Goal: Use online tool/utility: Utilize a website feature to perform a specific function

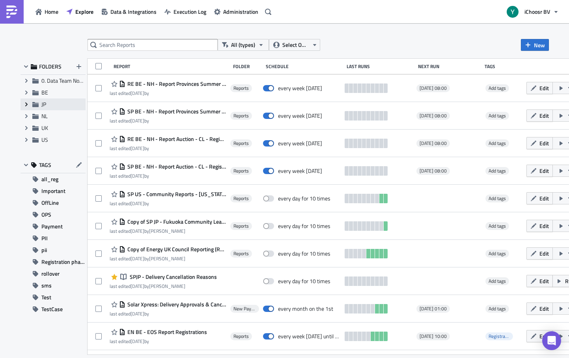
click at [26, 101] on icon "Expand group" at bounding box center [26, 104] width 6 height 6
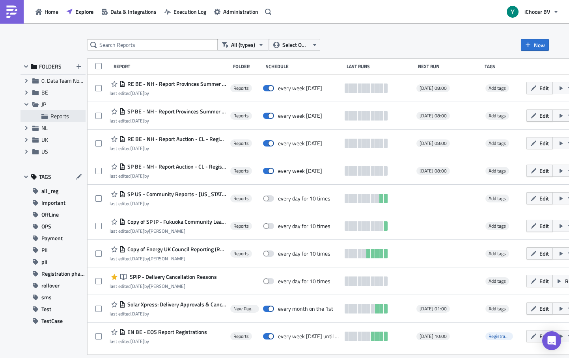
click at [53, 112] on span "Reports" at bounding box center [59, 116] width 19 height 8
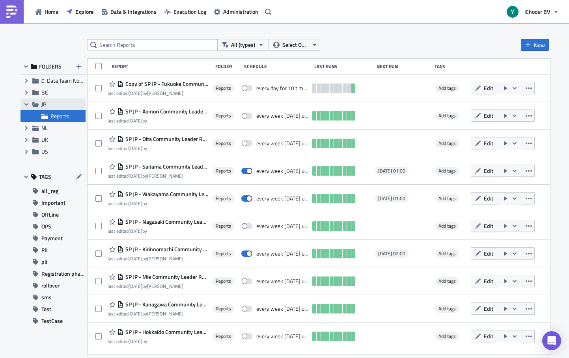
drag, startPoint x: 48, startPoint y: 98, endPoint x: 47, endPoint y: 103, distance: 5.3
click at [48, 98] on ul "Expand group 0. Data Team Notebooks & Reports Expand group BE Collapse group JP…" at bounding box center [53, 116] width 65 height 83
click at [41, 104] on span "JP" at bounding box center [43, 104] width 5 height 8
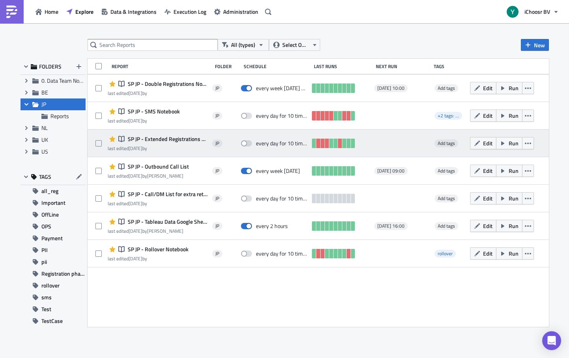
click at [173, 140] on span "SP JP - Extended Registrations export" at bounding box center [167, 139] width 82 height 7
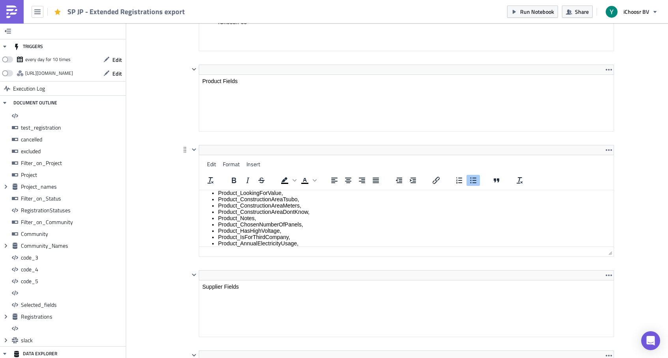
click at [262, 185] on html "NumberOfPanelsThatFitOnRoof, Product_RoofType, Product_RoofParts, Product_RoofM…" at bounding box center [406, 228] width 414 height 188
click at [264, 218] on li "Product_Notes," at bounding box center [414, 218] width 392 height 6
drag, startPoint x: 268, startPoint y: 218, endPoint x: 215, endPoint y: 216, distance: 52.9
click at [215, 216] on ul "NumberOfPanelsThatFitOnRoof, Product_RoofType, Product_RoofParts, Product_RoofM…" at bounding box center [406, 227] width 408 height 177
copy li "Product_Notes,"
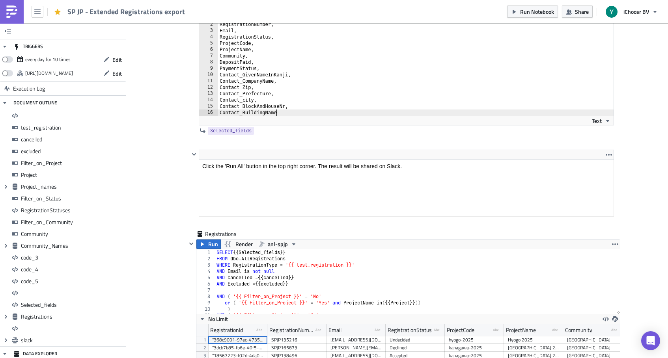
click at [290, 126] on div "Contact_BuildingName [PHONE_NUMBER] [PHONE_NUMBER] 16 RegistrationNumber, Email…" at bounding box center [406, 73] width 414 height 105
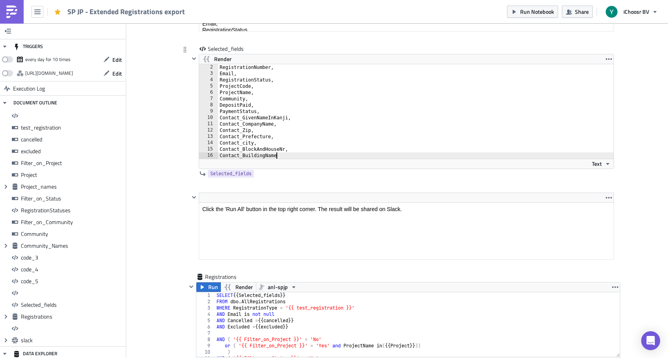
type textarea "Contact_BuildingName,"
type textarea "Product_Notes"
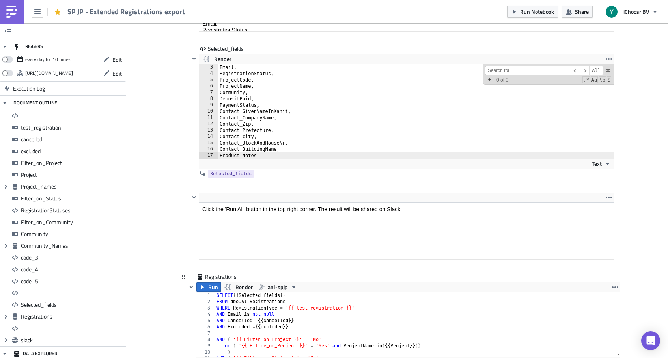
type input "p"
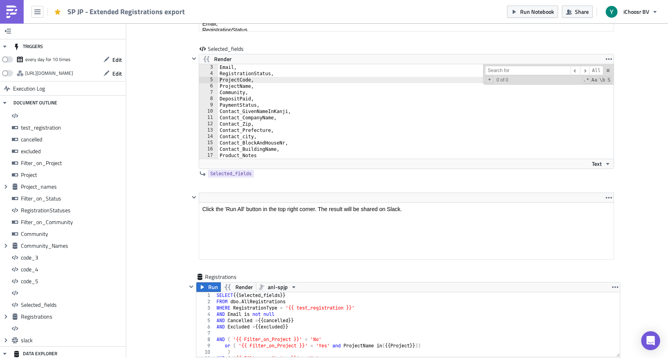
scroll to position [6355, 0]
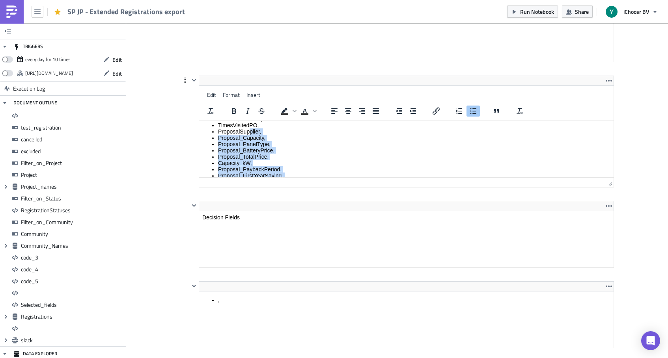
scroll to position [0, 0]
drag, startPoint x: 261, startPoint y: 164, endPoint x: 249, endPoint y: 122, distance: 42.9
click at [249, 122] on html "FirstProposalVisit, TimesVisitedPO, ProposalSupplier, Proposal_Capacity, Propos…" at bounding box center [406, 186] width 414 height 131
copy ul "FirstProposalVisit, TimesVisitedPO, ProposalSupplier, Proposal_Capacity, Propos…"
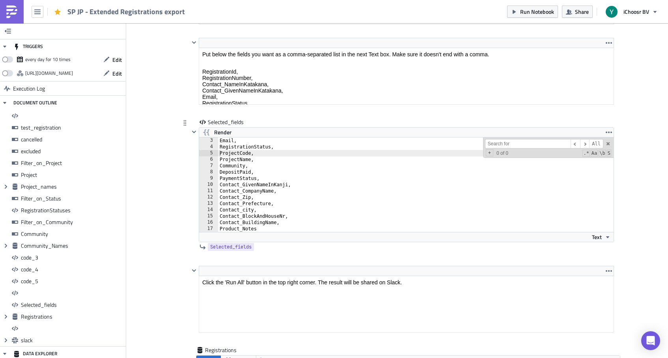
scroll to position [6281, 0]
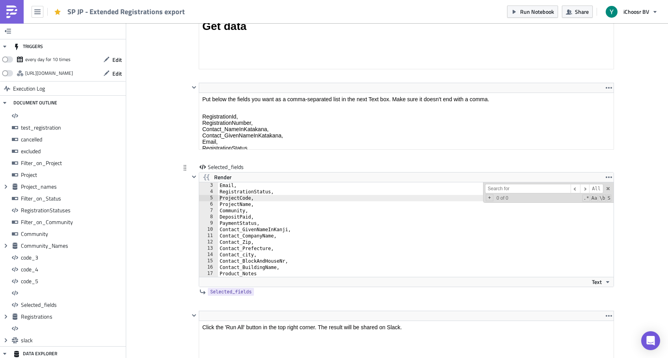
click at [272, 228] on div "Email, RegistrationStatus, ProjectCode, ProjectName, Community, DepositPaid, Pa…" at bounding box center [420, 236] width 405 height 107
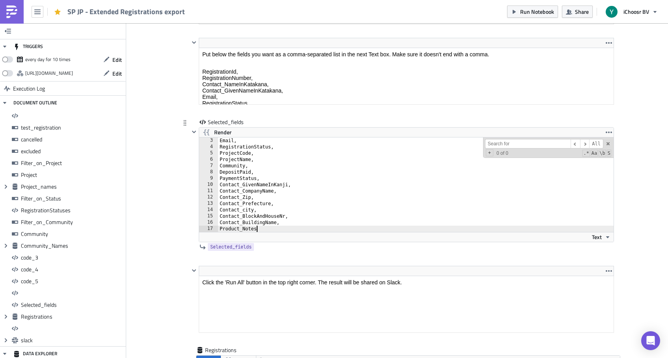
type textarea "Product_Notes,"
paste textarea "ProposalVisited"
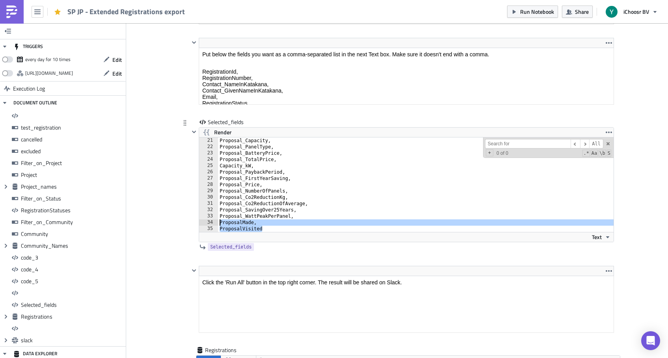
type textarea "ProposalVisited"
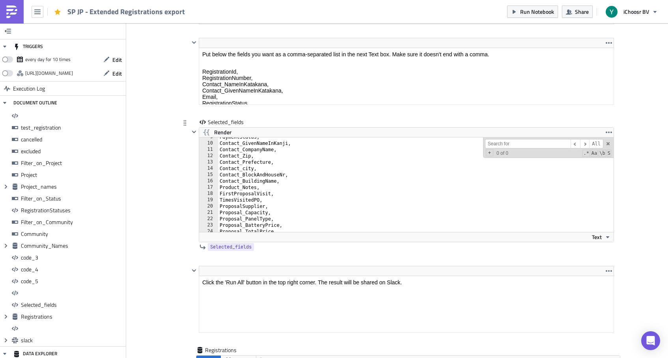
scroll to position [56, 0]
click at [270, 199] on div "PaymentStatus, Contact_GivenNameInKanji, Contact_CompanyName, Contact_Zip, Cont…" at bounding box center [420, 185] width 405 height 107
type textarea "TimesVisitedPO,"
type textarea "Proposal_PaybackPeriod,"
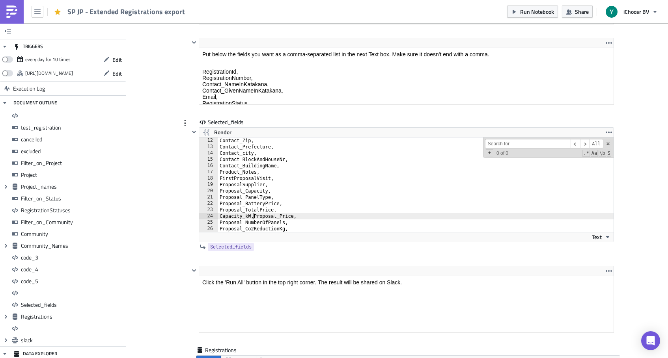
scroll to position [0, 0]
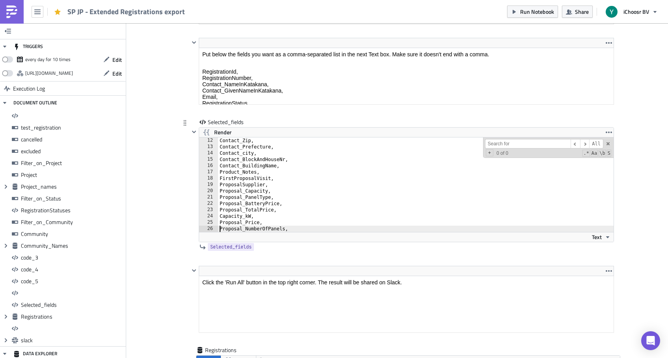
type textarea "Proposal_Co2ReductionKg,"
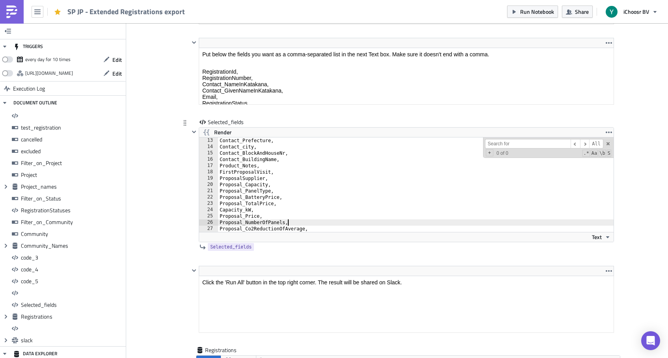
type textarea "Proposal_Co2ReductionOfAverage,"
type textarea "Proposal_SavingOver25Years,"
type textarea "Proposal_WattPeakPerPanel,"
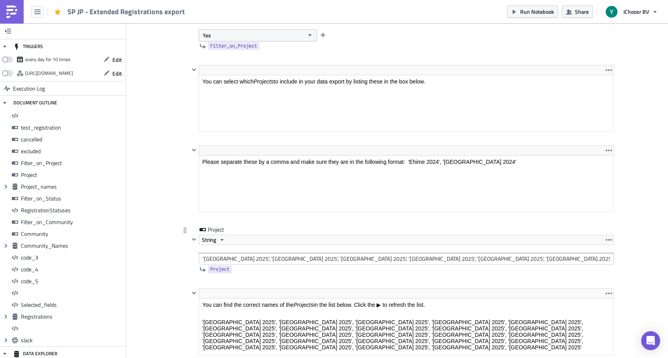
scroll to position [0, 4]
type textarea "ProposalMade"
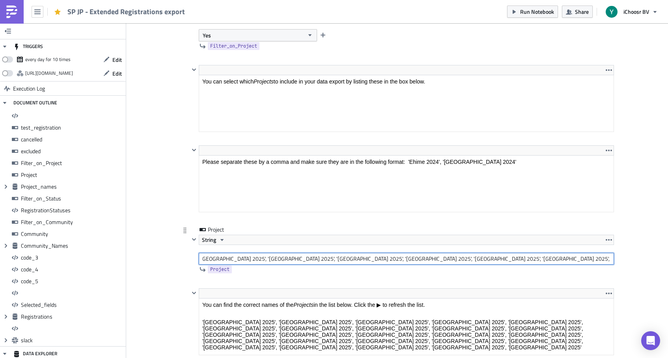
drag, startPoint x: 470, startPoint y: 259, endPoint x: 466, endPoint y: 235, distance: 24.3
click at [466, 235] on div "String '[GEOGRAPHIC_DATA] 2025', '[GEOGRAPHIC_DATA] 2025', '[GEOGRAPHIC_DATA] 2…" at bounding box center [406, 250] width 415 height 30
click at [237, 261] on input "'[GEOGRAPHIC_DATA] 2025', '[GEOGRAPHIC_DATA] 2025', '[GEOGRAPHIC_DATA] 2025', '…" at bounding box center [406, 259] width 415 height 12
drag, startPoint x: 247, startPoint y: 259, endPoint x: 355, endPoint y: 260, distance: 108.0
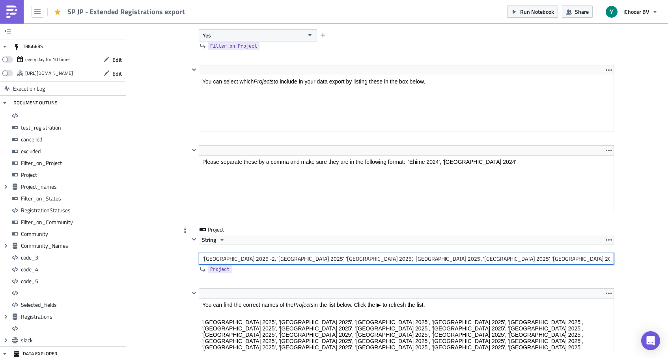
click at [355, 260] on input "'[GEOGRAPHIC_DATA] 2025'-2, '[GEOGRAPHIC_DATA] 2025', '[GEOGRAPHIC_DATA] 2025',…" at bounding box center [406, 259] width 415 height 12
click at [272, 259] on input "'[GEOGRAPHIC_DATA] 2025'-2, '[GEOGRAPHIC_DATA] 2025', '[GEOGRAPHIC_DATA] 2025',…" at bounding box center [406, 259] width 415 height 12
type input "'[GEOGRAPHIC_DATA] 2025'-2, 'Aichi 2025-2'"
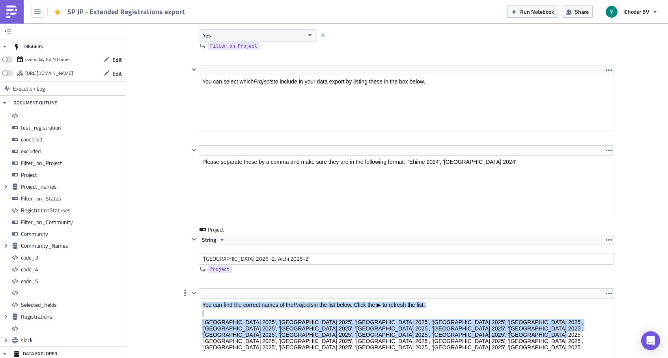
click at [363, 300] on html "You can find the correct names of the Projects in the list below. Click the ▶ t…" at bounding box center [406, 325] width 414 height 55
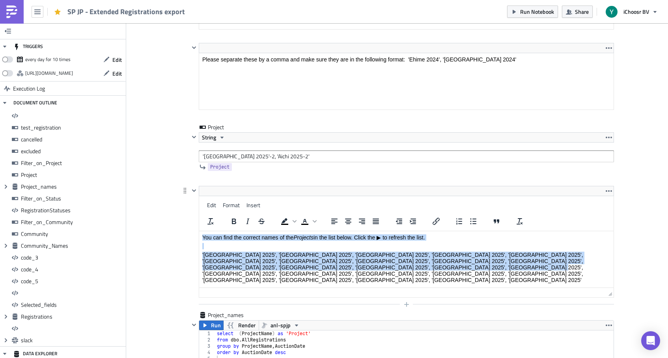
scroll to position [1761, 0]
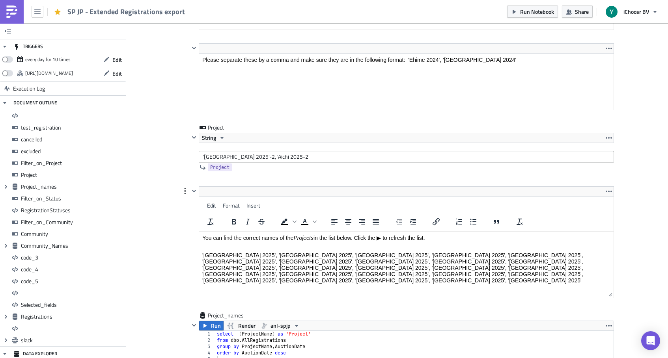
click at [360, 278] on html "You can find the correct names of the Projects in the list below. Click the ▶ t…" at bounding box center [406, 258] width 414 height 55
paste body "Rich Text Area. Press ALT-0 for help."
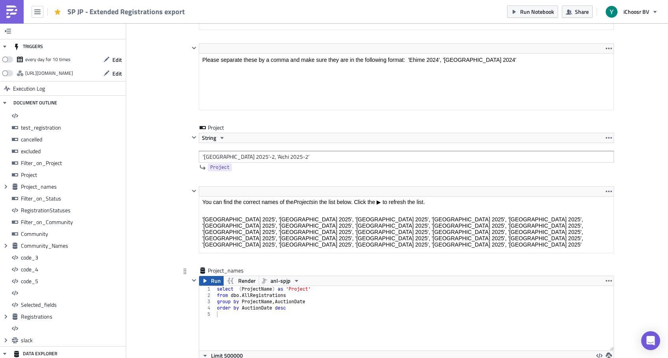
click at [216, 281] on span "Run" at bounding box center [216, 280] width 10 height 9
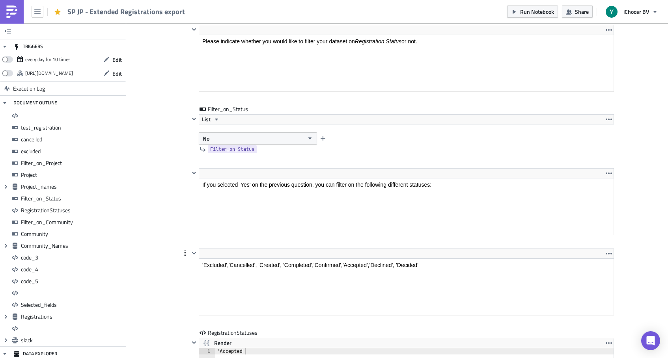
scroll to position [2279, 0]
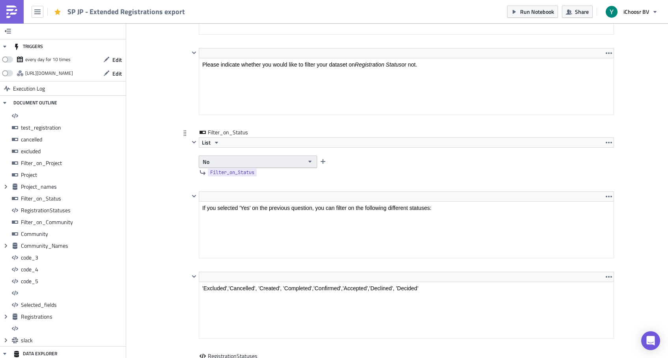
click at [237, 160] on button "No" at bounding box center [258, 162] width 118 height 12
click at [224, 175] on div "Yes" at bounding box center [235, 176] width 65 height 8
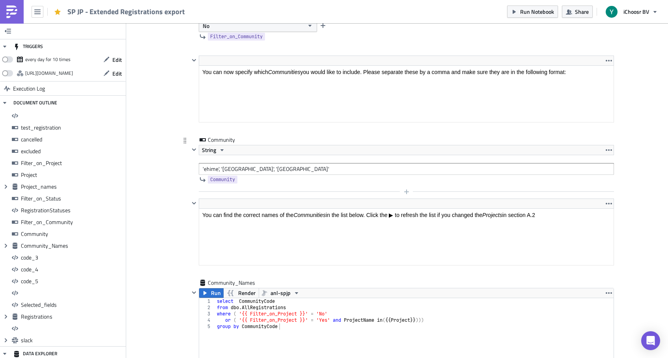
scroll to position [2917, 0]
click at [215, 291] on span "Run" at bounding box center [216, 292] width 10 height 9
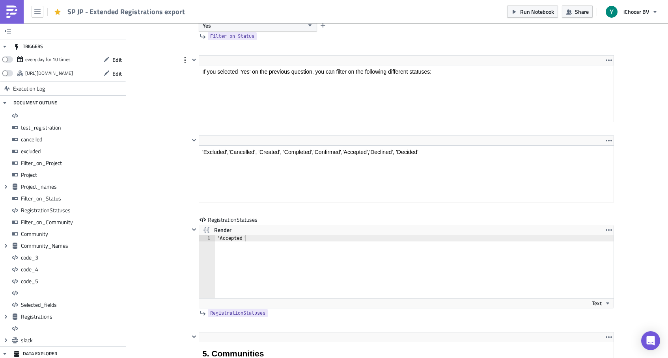
scroll to position [2396, 0]
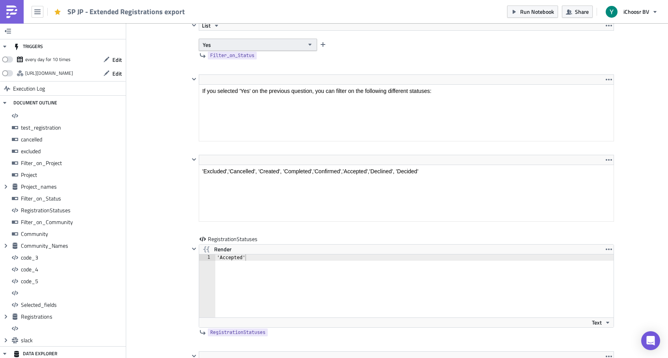
click at [229, 44] on button "Yes" at bounding box center [258, 45] width 118 height 12
click at [216, 69] on div "No" at bounding box center [235, 71] width 65 height 8
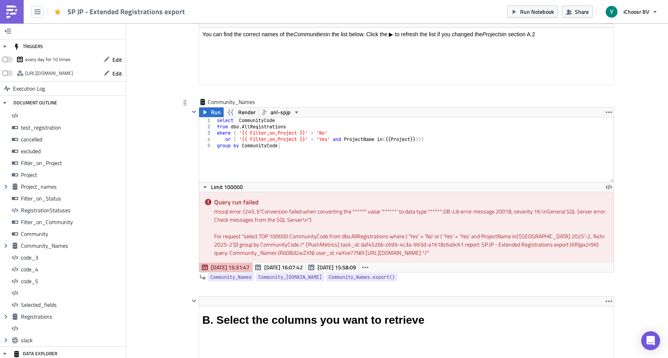
scroll to position [3125, 0]
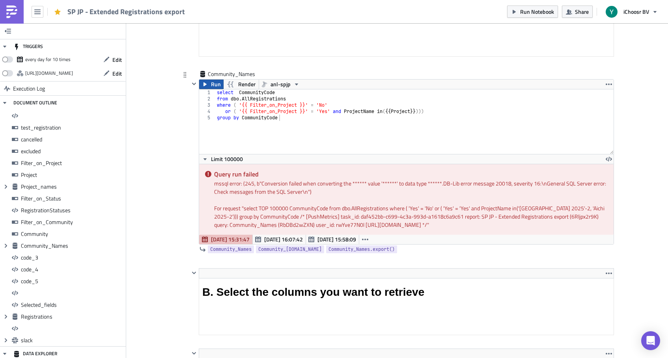
click at [211, 87] on span "Run" at bounding box center [216, 84] width 10 height 9
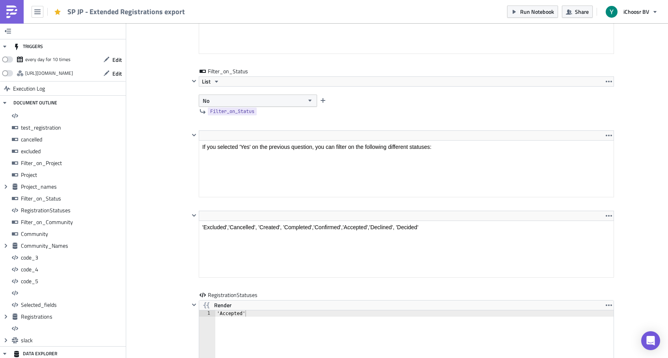
scroll to position [2330, 0]
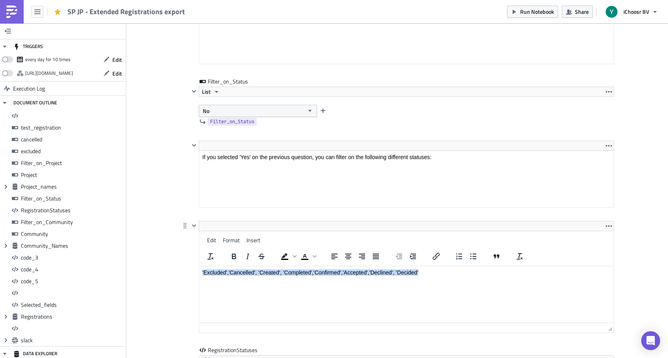
drag, startPoint x: 426, startPoint y: 273, endPoint x: 426, endPoint y: 223, distance: 50.1
click at [426, 266] on html "'Excluded','Cancelled', 'Created', 'Completed','Confirmed','Accepted','Declined…" at bounding box center [406, 272] width 414 height 13
copy p "'Excluded','Cancelled', 'Created', 'Completed','Confirmed','Accepted','Declined…"
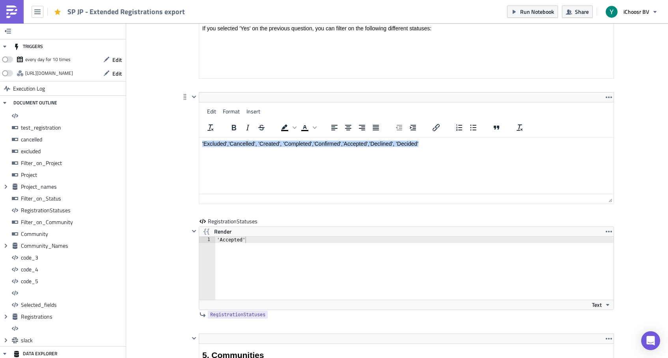
scroll to position [2463, 0]
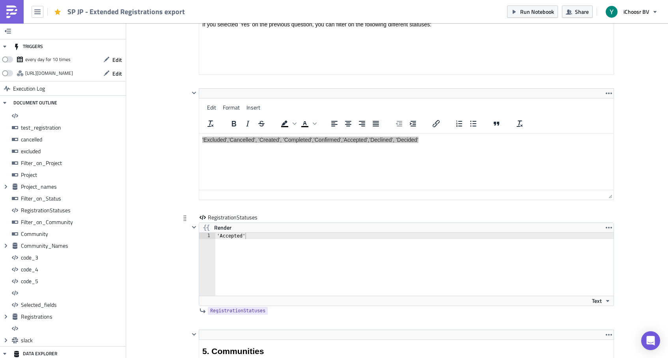
type textarea "'Accepted'"
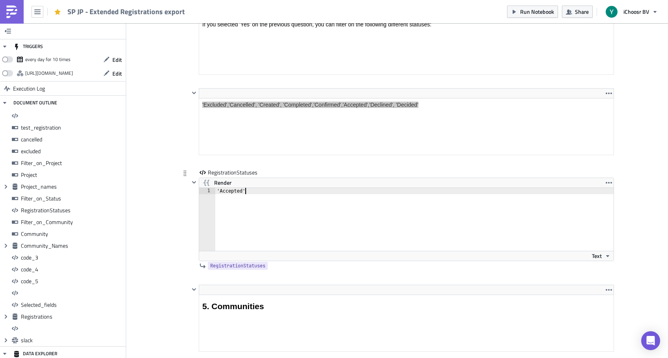
click at [259, 238] on div "'Accepted'" at bounding box center [419, 226] width 408 height 76
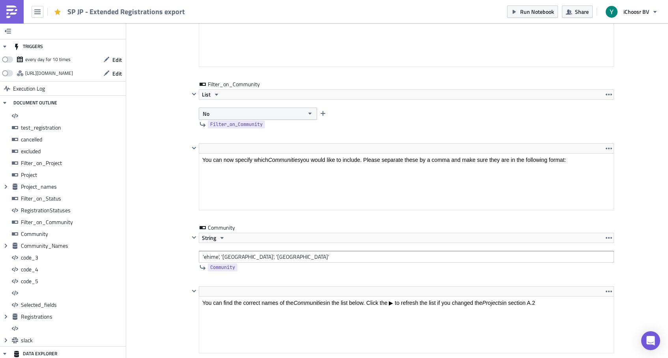
scroll to position [2854, 0]
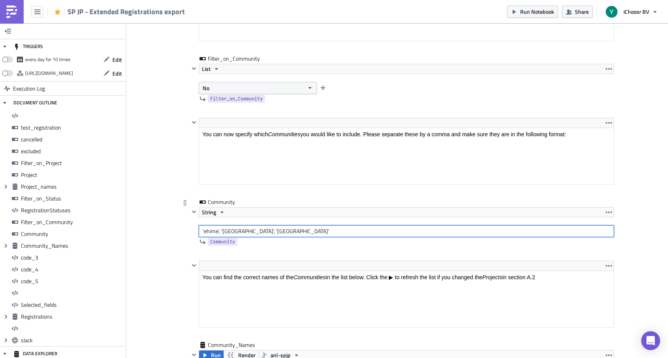
click at [276, 232] on input "'ehime', '[GEOGRAPHIC_DATA]', '[GEOGRAPHIC_DATA]'" at bounding box center [406, 232] width 415 height 12
drag, startPoint x: 276, startPoint y: 232, endPoint x: 276, endPoint y: 224, distance: 7.9
click at [276, 224] on div "String 'ehime', 'tokyo', '[GEOGRAPHIC_DATA]'" at bounding box center [406, 222] width 415 height 30
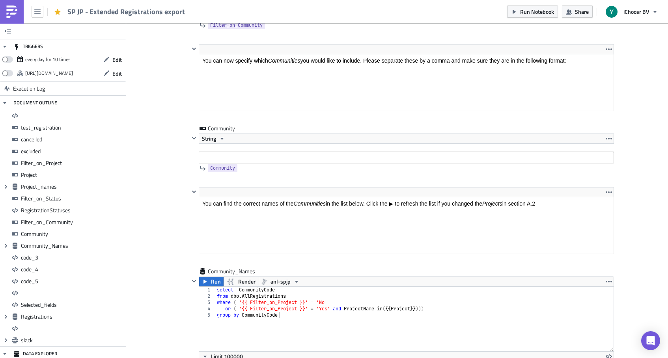
scroll to position [2966, 0]
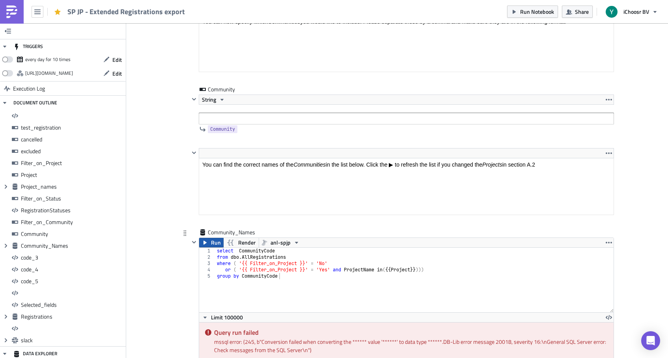
click at [210, 240] on button "Run" at bounding box center [211, 242] width 24 height 9
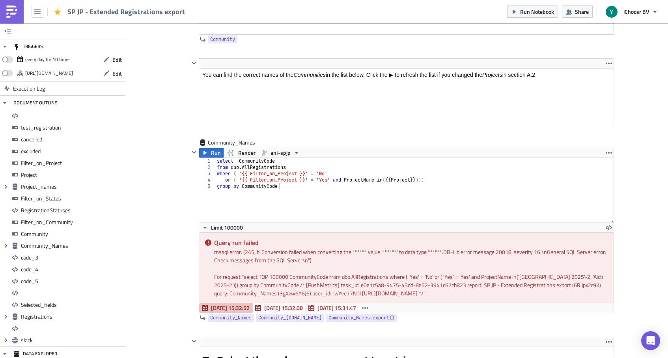
scroll to position [3102, 0]
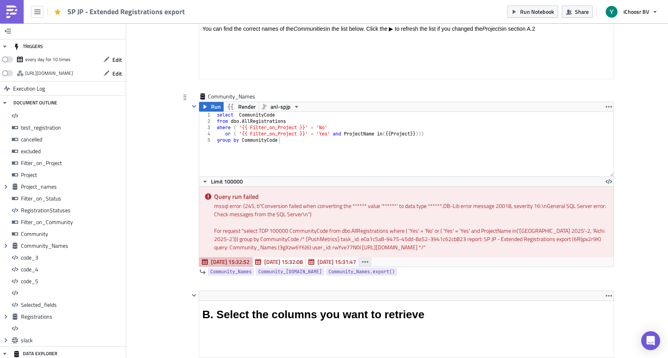
click at [364, 261] on icon "button" at bounding box center [365, 262] width 6 height 6
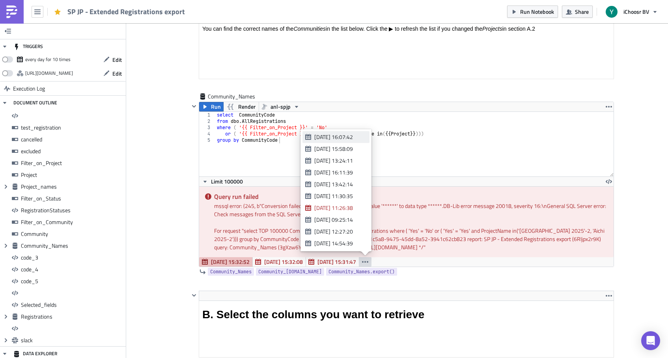
click at [337, 138] on div "[DATE] 16:07:42" at bounding box center [339, 137] width 50 height 8
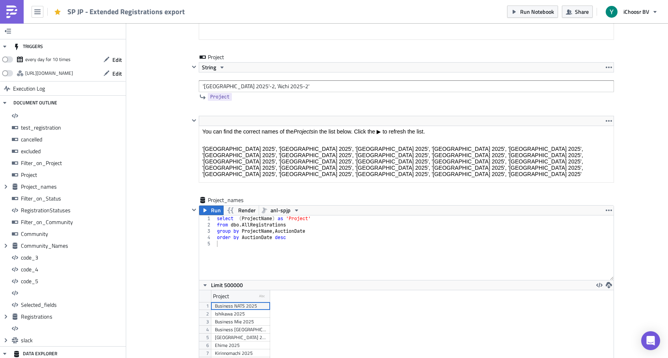
scroll to position [1772, 0]
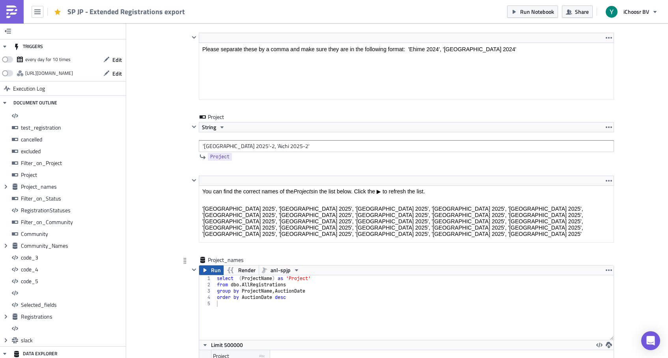
click at [211, 269] on span "Run" at bounding box center [216, 270] width 10 height 9
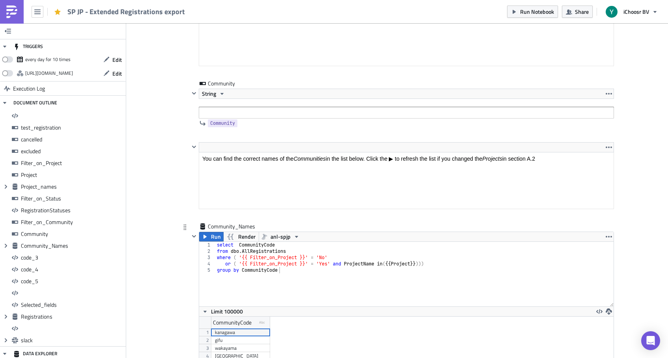
scroll to position [2972, 0]
click at [213, 239] on span "Run" at bounding box center [216, 237] width 10 height 9
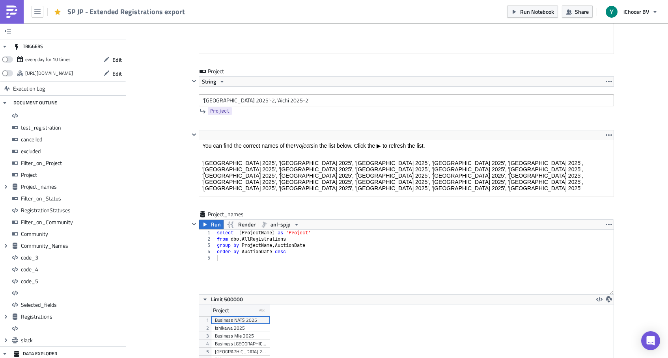
scroll to position [1797, 0]
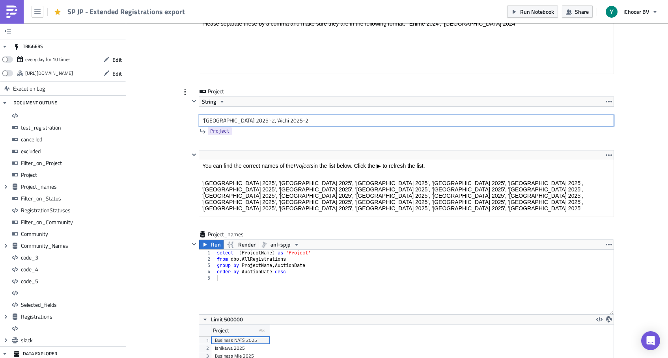
click at [238, 120] on input "'[GEOGRAPHIC_DATA] 2025'-2, 'Aichi 2025-2'" at bounding box center [406, 121] width 415 height 12
type input "'[GEOGRAPHIC_DATA] 2025-2', 'Aichi 2025-2'"
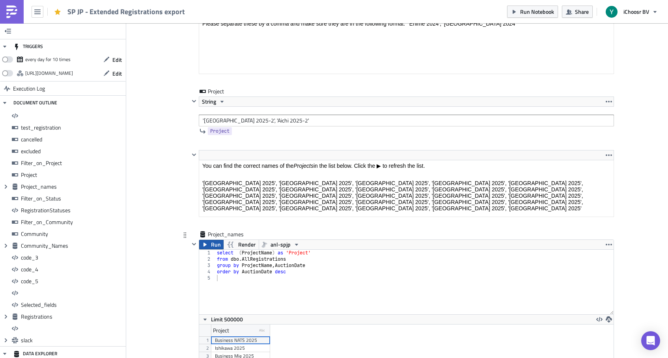
click at [212, 241] on span "Run" at bounding box center [216, 244] width 10 height 9
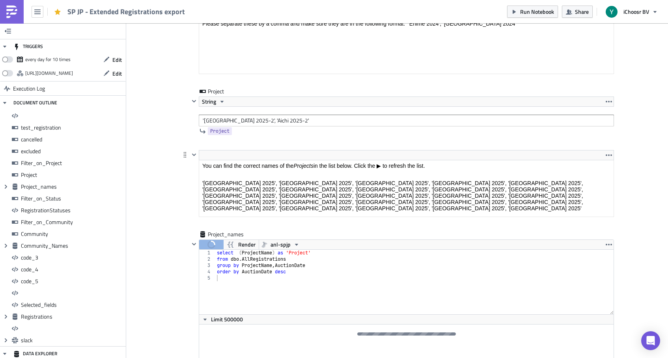
scroll to position [4, 0]
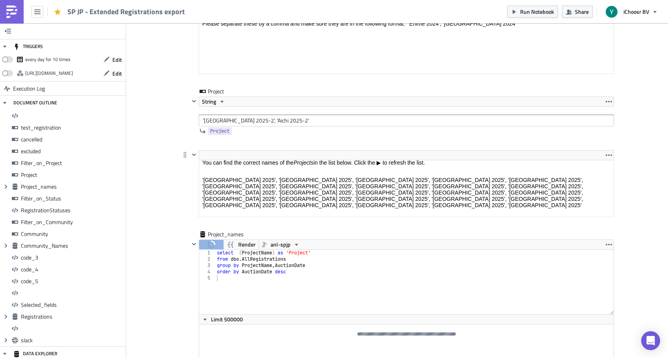
click at [239, 176] on body "You can find the correct names of the Projects in the list below. Click the ▶ t…" at bounding box center [406, 192] width 408 height 66
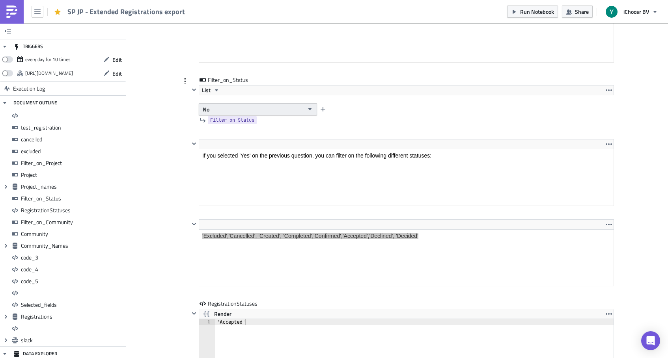
scroll to position [2286, 0]
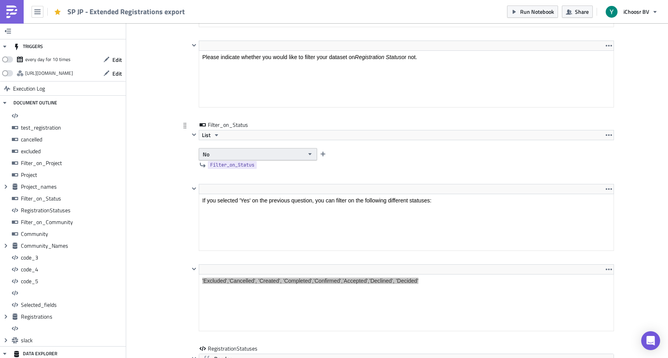
click at [237, 156] on button "No" at bounding box center [258, 154] width 118 height 12
click at [222, 168] on div "Yes" at bounding box center [235, 168] width 65 height 8
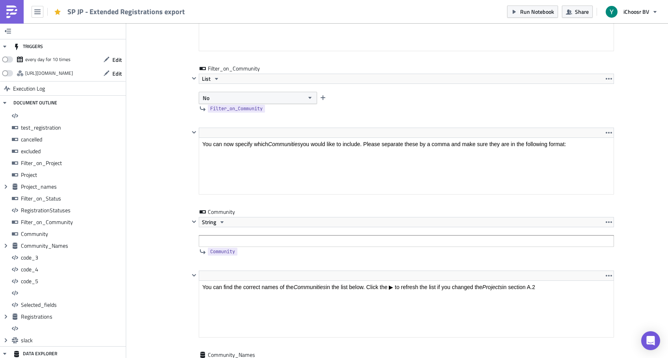
scroll to position [2903, 0]
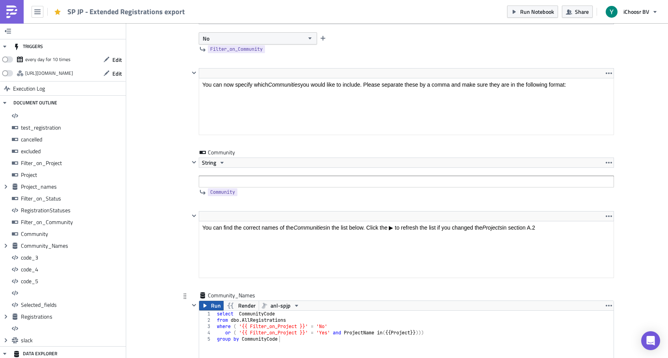
click at [216, 304] on span "Run" at bounding box center [216, 305] width 10 height 9
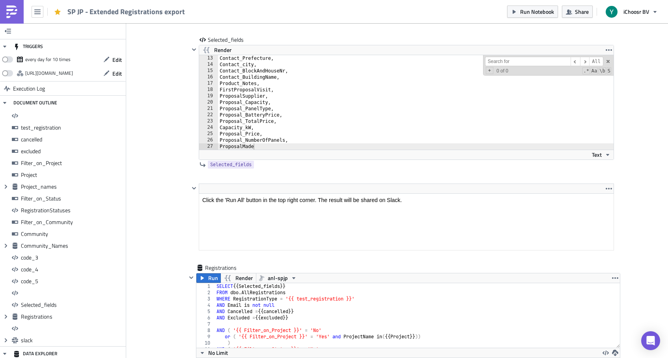
scroll to position [6469, 0]
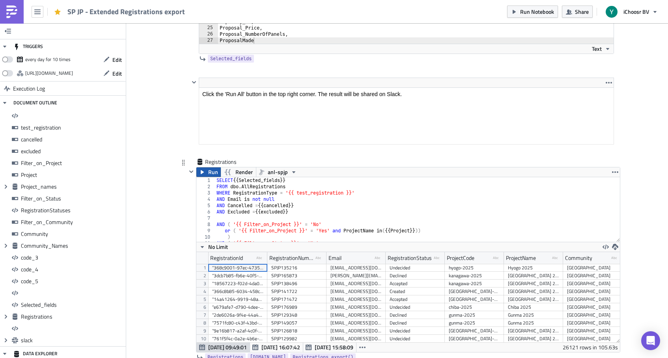
click at [209, 171] on span "Run" at bounding box center [213, 172] width 10 height 9
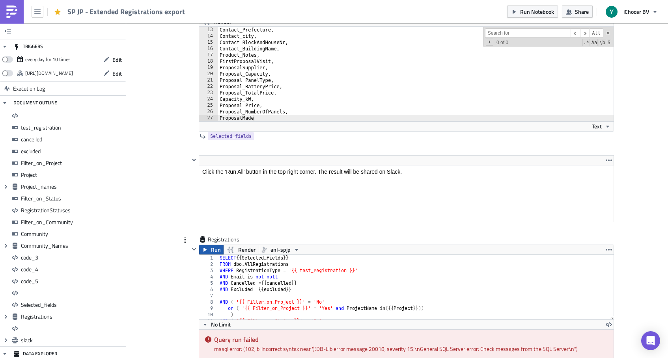
scroll to position [6359, 0]
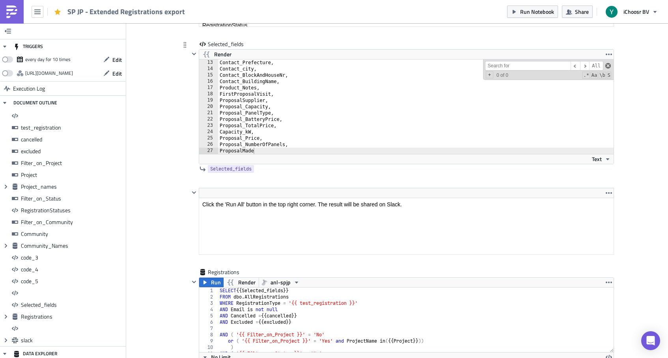
click at [569, 65] on span at bounding box center [608, 66] width 6 height 6
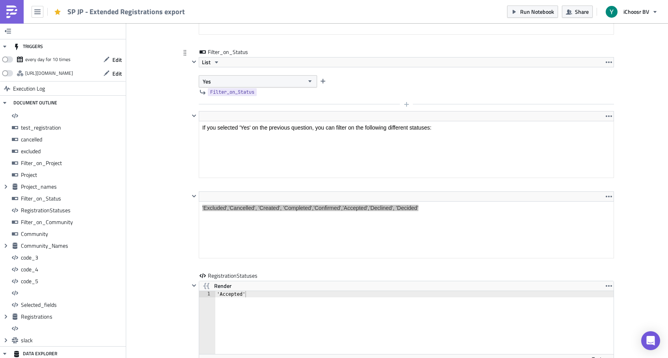
scroll to position [2357, 0]
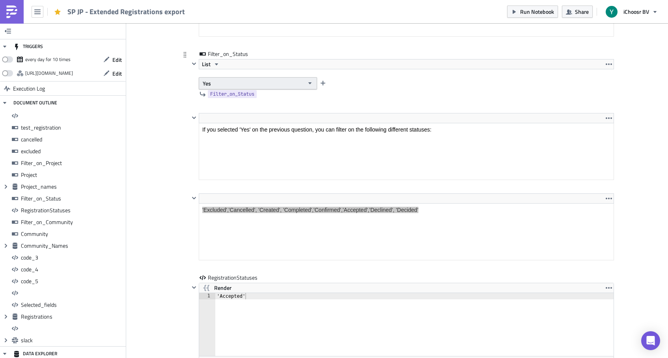
click at [243, 81] on button "Yes" at bounding box center [258, 83] width 118 height 12
click at [214, 109] on div "No" at bounding box center [235, 109] width 65 height 8
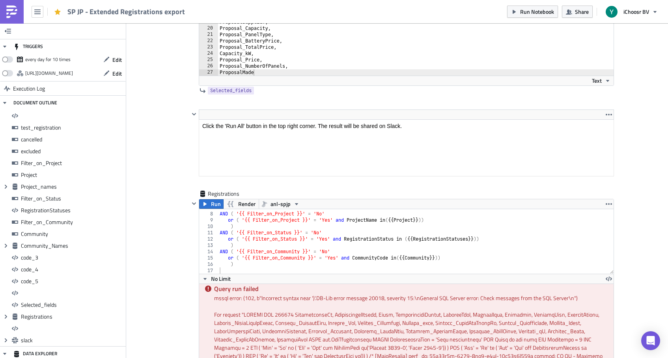
scroll to position [6511, 0]
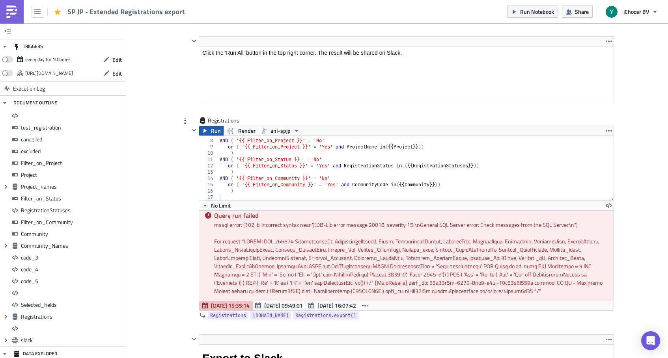
click at [216, 129] on span "Run" at bounding box center [216, 130] width 10 height 9
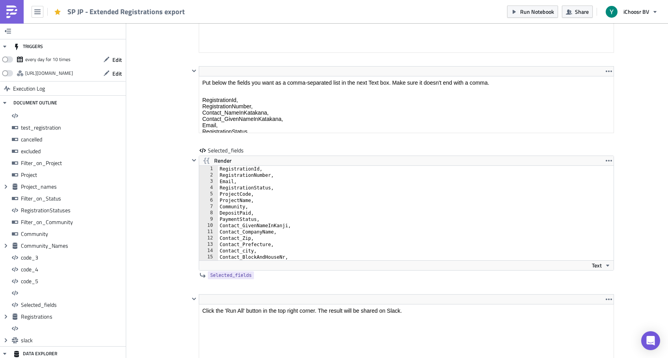
scroll to position [6282, 0]
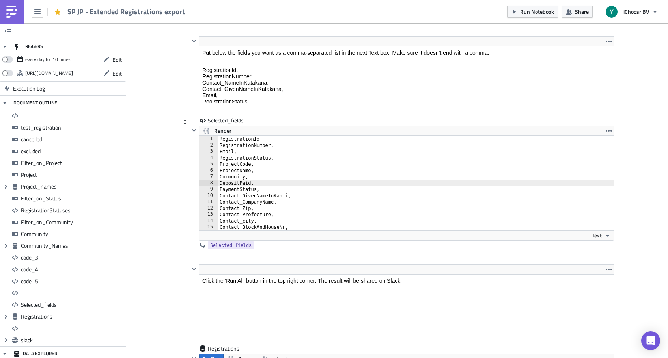
click at [312, 183] on div "RegistrationId, RegistrationNumber, Email, RegistrationStatus, ProjectCode, Pro…" at bounding box center [420, 189] width 405 height 107
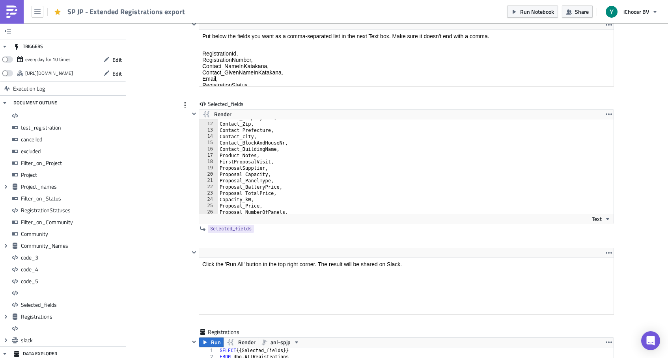
scroll to position [76, 0]
click at [329, 150] on div "Contact_Prefecture, Contact_city, Contact_BlockAndHouseNr, Contact_BuildingName…" at bounding box center [420, 172] width 405 height 107
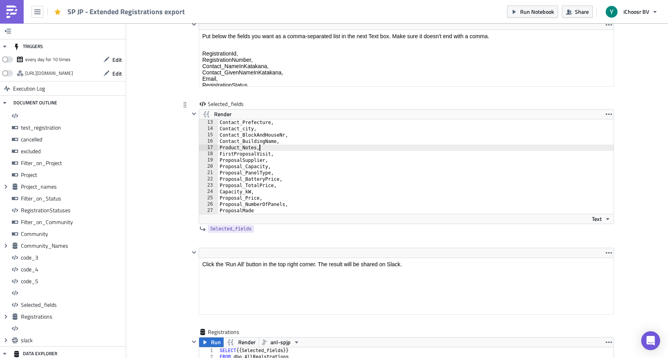
scroll to position [6300, 0]
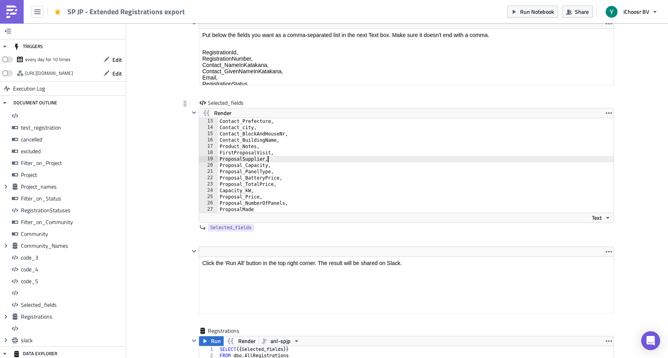
click at [333, 159] on div "Contact_Prefecture, Contact_city, Contact_BlockAndHouseNr, Contact_BuildingName…" at bounding box center [420, 171] width 405 height 107
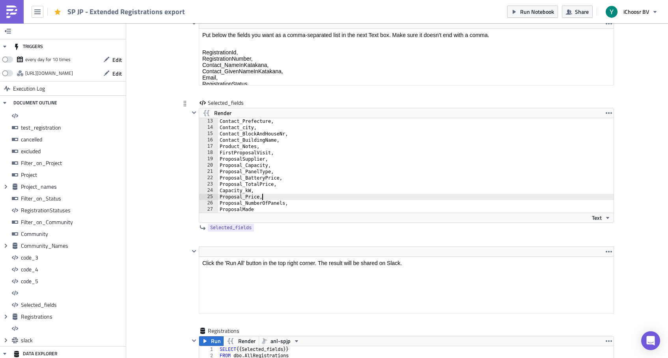
click at [313, 200] on div "Contact_Prefecture, Contact_city, Contact_BlockAndHouseNr, Contact_BuildingName…" at bounding box center [420, 171] width 405 height 107
click at [312, 202] on div "Contact_Prefecture, Contact_city, Contact_BlockAndHouseNr, Contact_BuildingName…" at bounding box center [420, 171] width 405 height 107
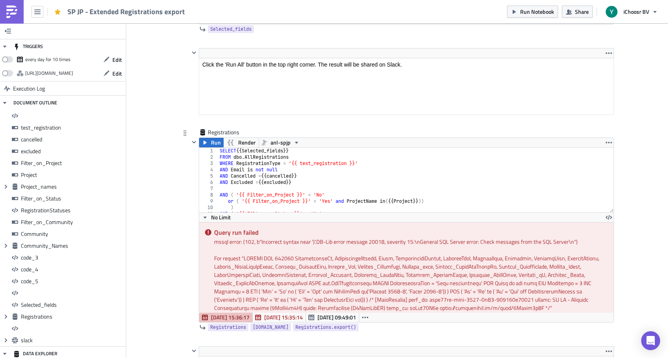
scroll to position [5, 0]
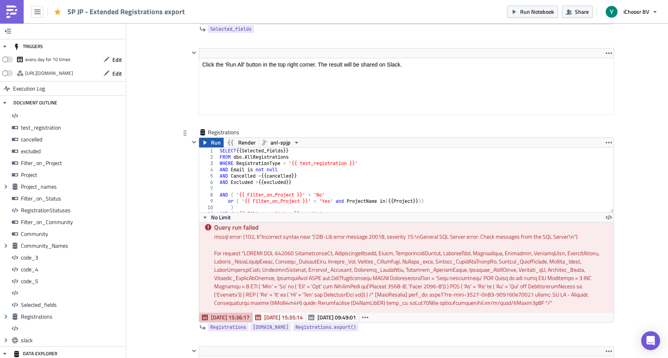
click at [211, 144] on span "Run" at bounding box center [216, 142] width 10 height 9
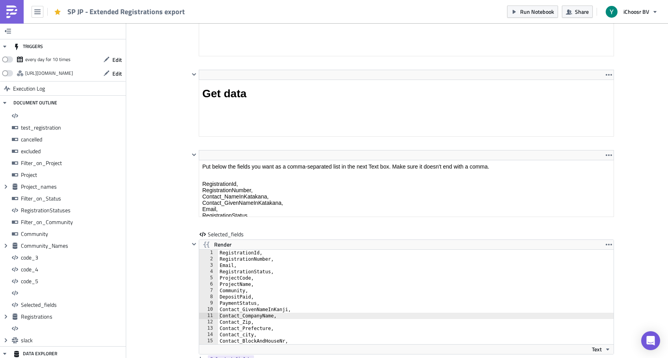
scroll to position [6178, 0]
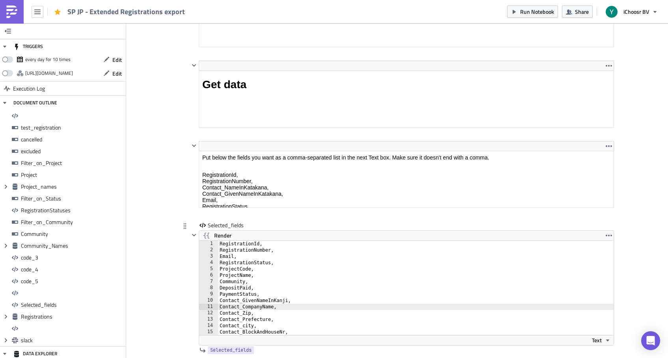
click at [286, 311] on div "RegistrationId, RegistrationNumber, Email, RegistrationStatus, ProjectCode, Pro…" at bounding box center [420, 294] width 405 height 107
click at [288, 308] on div "RegistrationId, RegistrationNumber, Email, RegistrationStatus, ProjectCode, Pro…" at bounding box center [420, 294] width 405 height 107
type textarea "Contact_CompanyName,"
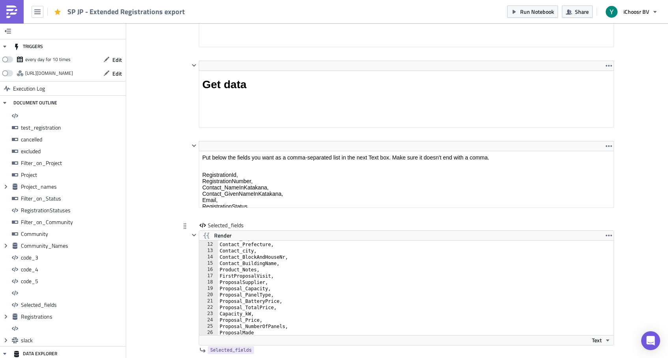
scroll to position [69, 0]
click at [289, 265] on div "Contact_Zip, Contact_Prefecture, Contact_city, Contact_BlockAndHouseNr, Contact…" at bounding box center [420, 288] width 405 height 107
type textarea "Contact_BuildingName,"
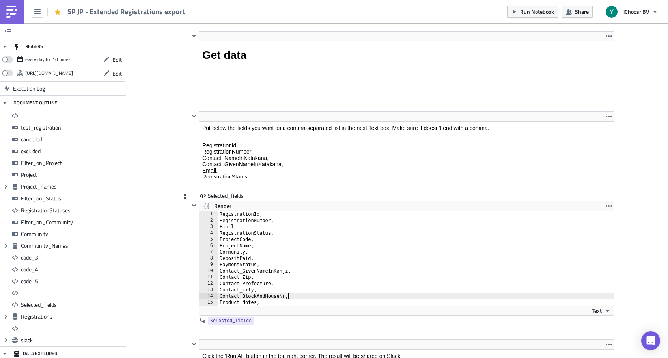
scroll to position [0, 0]
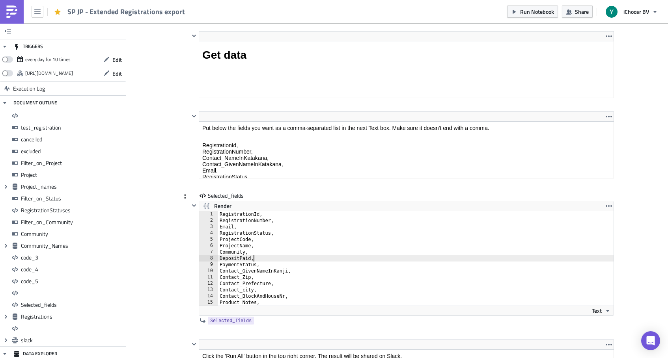
click at [261, 258] on div "RegistrationId, RegistrationNumber, Email, RegistrationStatus, ProjectCode, Pro…" at bounding box center [420, 264] width 405 height 107
type textarea "DepositPaid,"
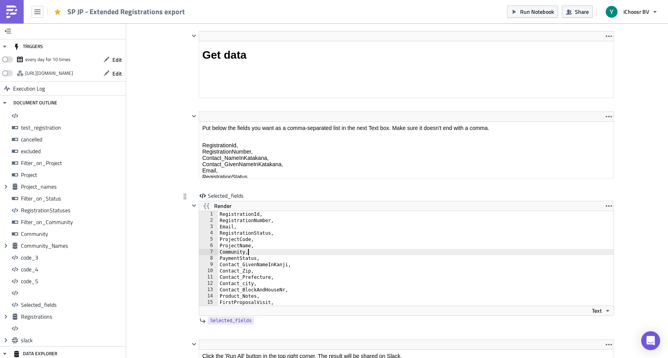
type textarea "PaymentStatus,"
click at [268, 239] on div "RegistrationId, RegistrationNumber, Email, RegistrationStatus, ProjectCode, Pro…" at bounding box center [420, 264] width 405 height 107
type textarea "ProjectCode,"
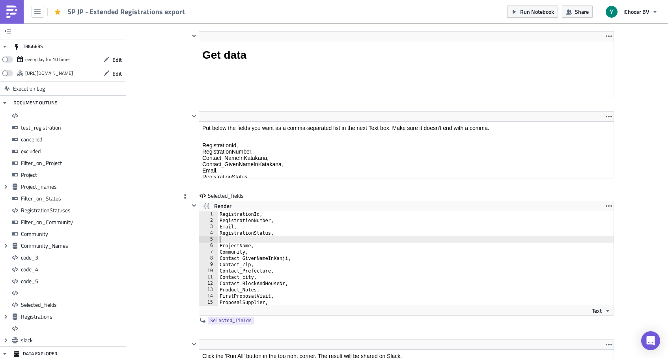
type textarea "RegistrationStatus,"
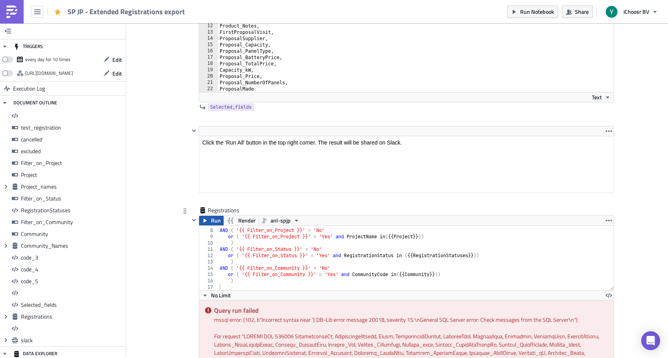
scroll to position [6422, 0]
click at [212, 220] on span "Run" at bounding box center [216, 219] width 10 height 9
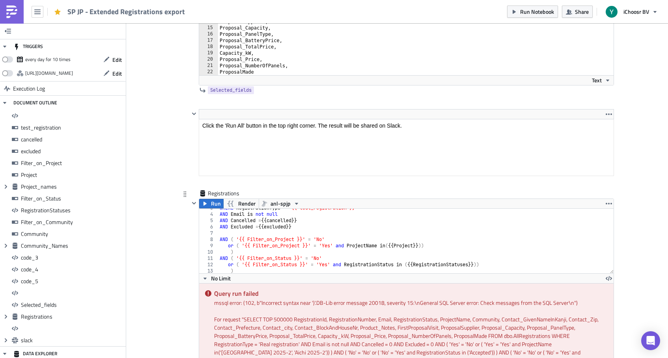
scroll to position [43, 0]
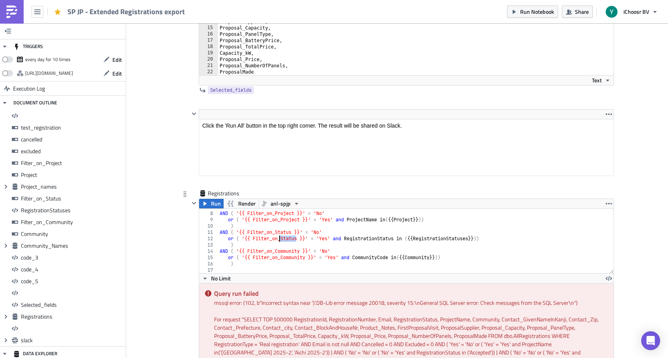
drag, startPoint x: 296, startPoint y: 241, endPoint x: 281, endPoint y: 241, distance: 15.0
click at [281, 241] on div "AND ( '{{ Filter_on_Project }}' = 'No' or ( '{{ Filter_on_Project }}' = 'Yes' a…" at bounding box center [415, 242] width 395 height 77
type textarea "or ( '{{ Filter_on_Status }}' = 'Yes' and RegistrationStatus in ({{ Registratio…"
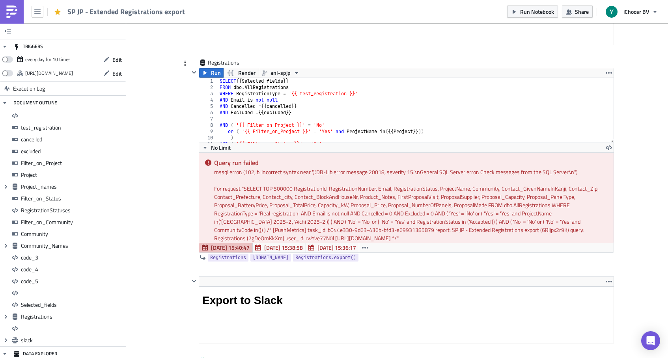
scroll to position [6569, 0]
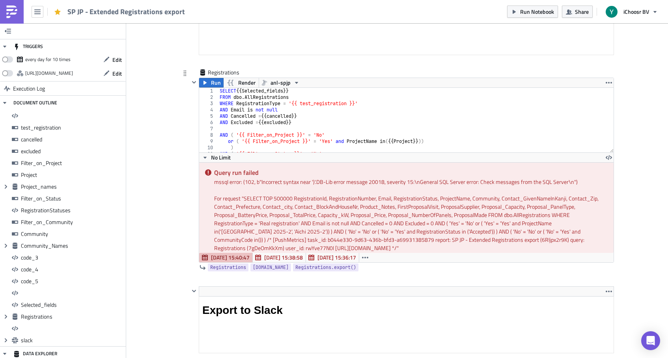
scroll to position [5, 0]
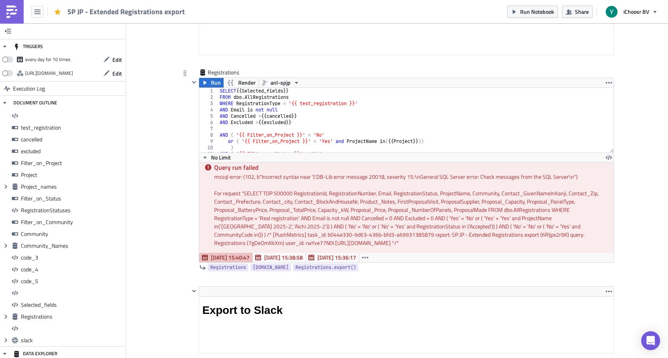
click at [199, 162] on div "Query run failed mssql error: (102, b"Incorrect syntax near ')'.DB-Lib error me…" at bounding box center [406, 207] width 414 height 91
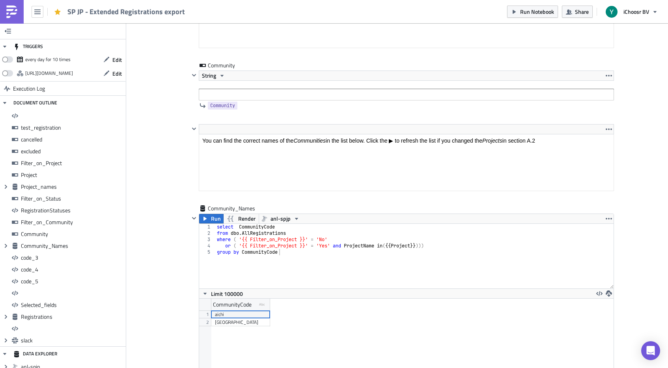
scroll to position [2993, 0]
click at [307, 93] on input "text" at bounding box center [406, 95] width 415 height 12
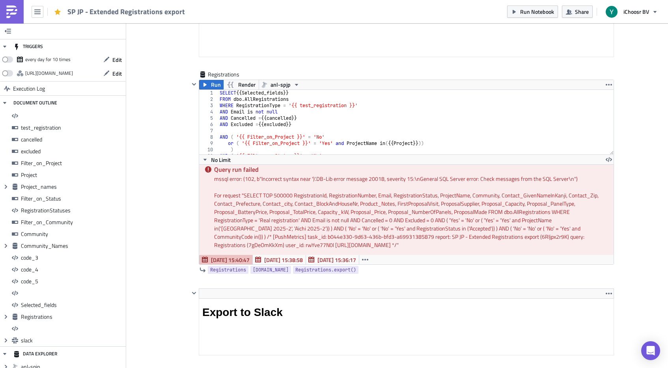
scroll to position [6579, 0]
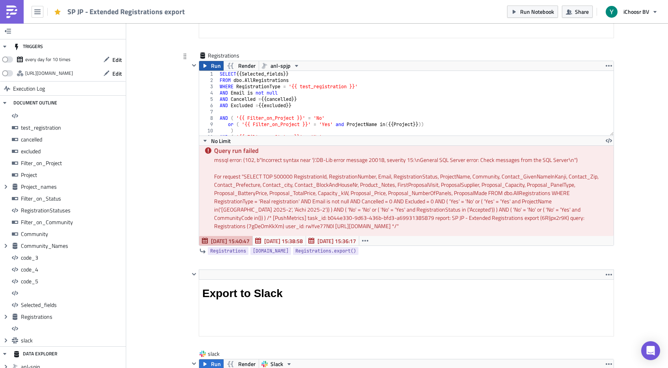
click at [212, 69] on span "Run" at bounding box center [216, 65] width 10 height 9
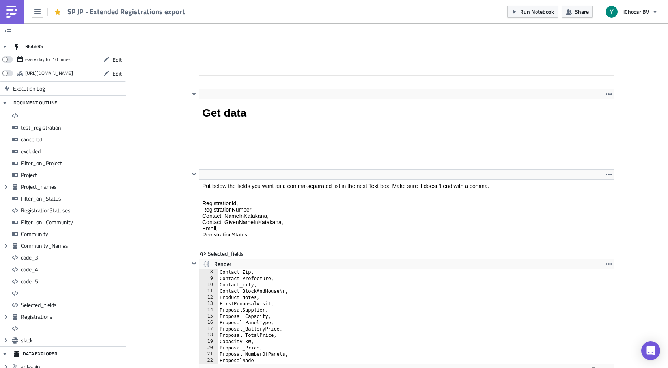
scroll to position [2902, 0]
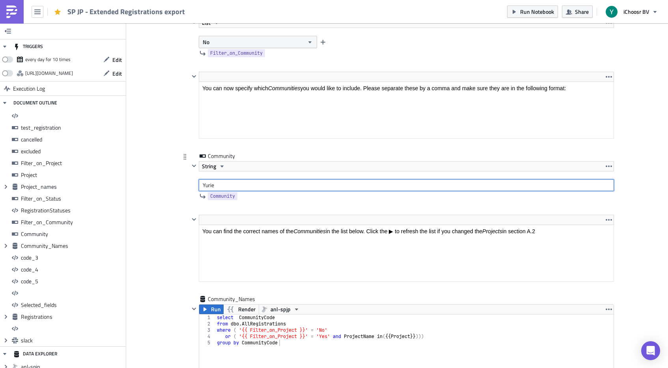
drag, startPoint x: 233, startPoint y: 185, endPoint x: 228, endPoint y: 167, distance: 18.1
click at [228, 167] on div "String Yurie" at bounding box center [406, 176] width 415 height 30
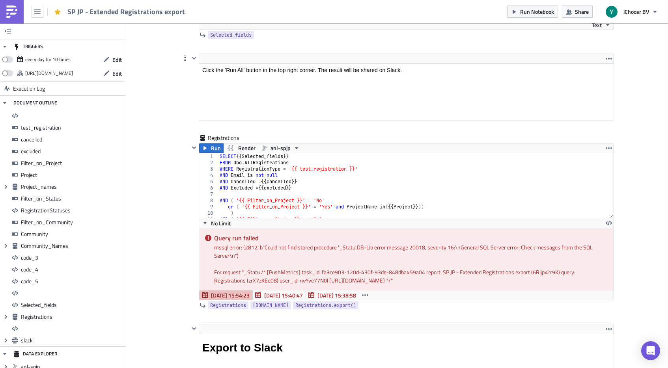
scroll to position [6492, 0]
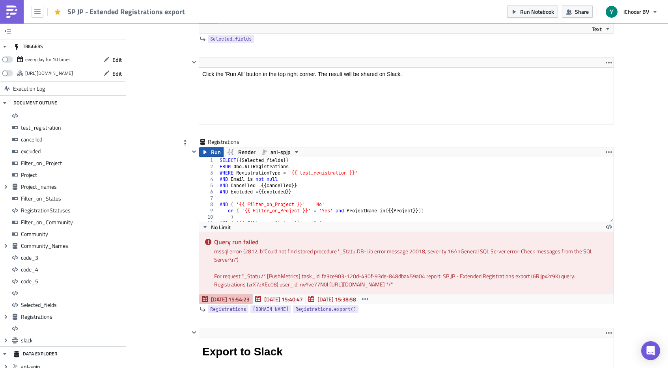
type input "'aichi', '[GEOGRAPHIC_DATA]'"
click at [212, 154] on span "Run" at bounding box center [216, 151] width 10 height 9
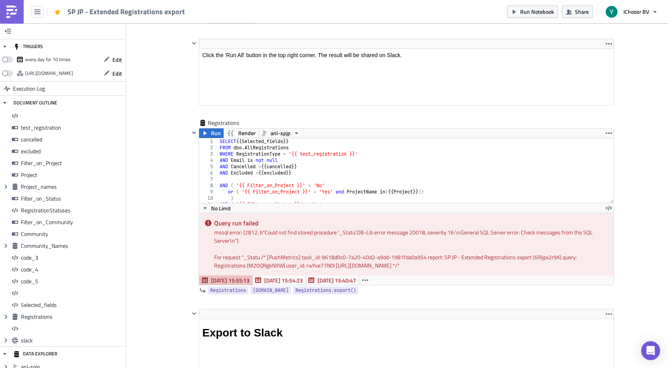
scroll to position [6519, 0]
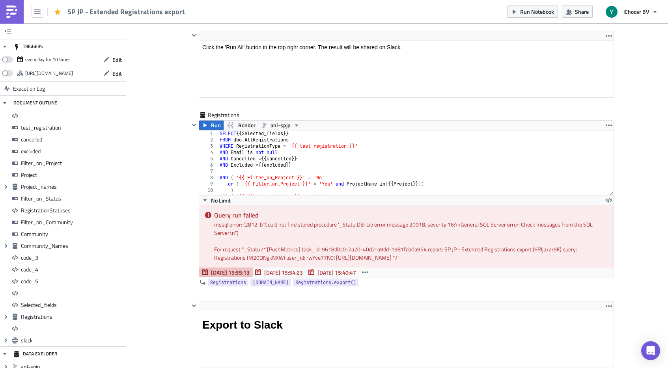
click at [209, 127] on button "Run" at bounding box center [211, 125] width 24 height 9
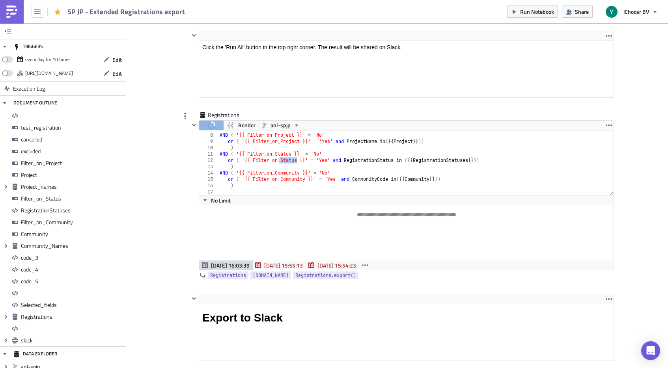
scroll to position [43, 0]
type textarea ")"
click at [249, 167] on div "AND ( '{{ Filter_on_Project }}' = 'No' or ( '{{ Filter_on_Project }}' = 'Yes' a…" at bounding box center [415, 164] width 395 height 77
click at [209, 266] on button "[DATE] 16:03:39" at bounding box center [226, 265] width 54 height 9
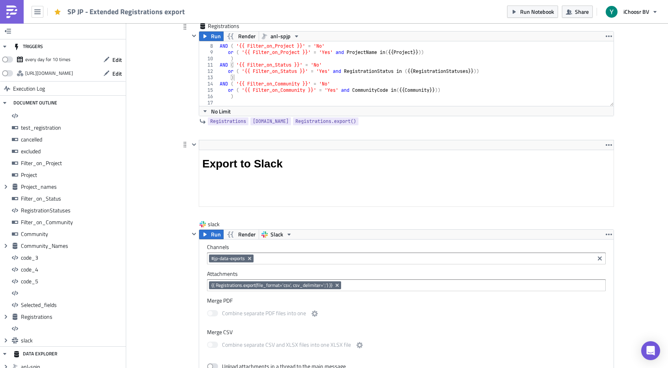
scroll to position [6629, 0]
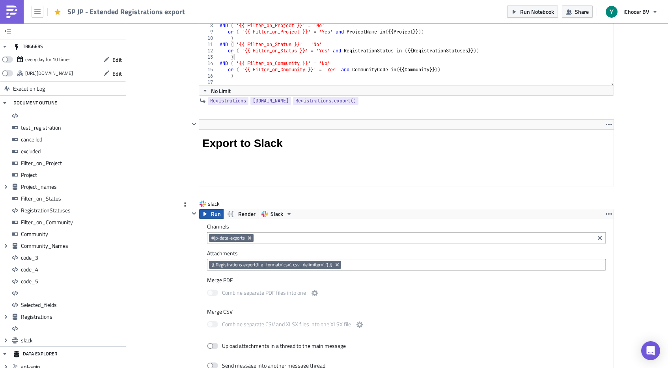
click at [213, 215] on span "Run" at bounding box center [216, 213] width 10 height 9
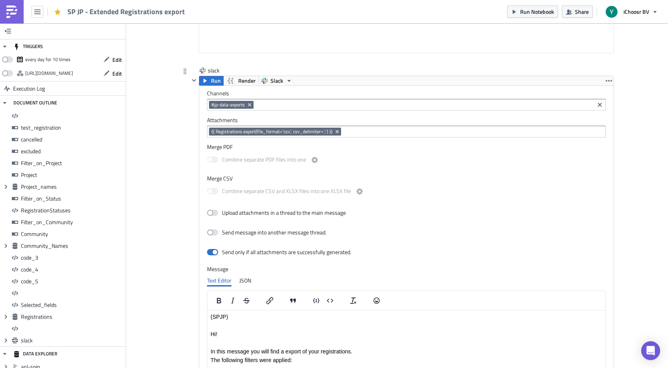
scroll to position [6745, 0]
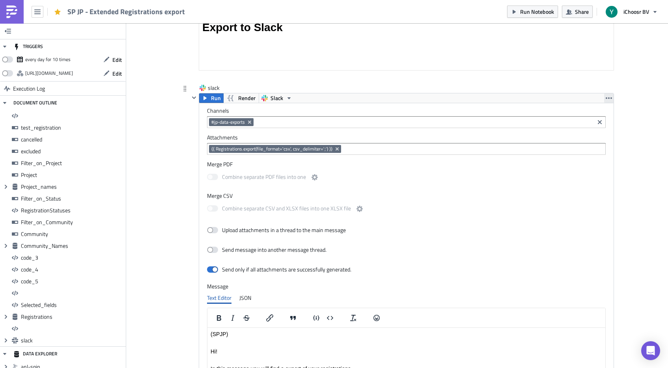
click at [569, 99] on icon "button" at bounding box center [609, 98] width 6 height 6
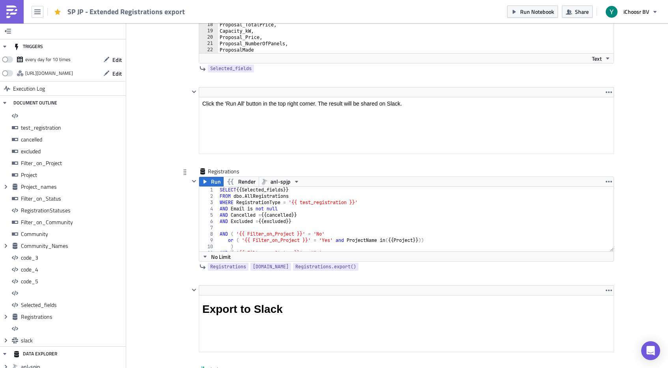
scroll to position [43, 0]
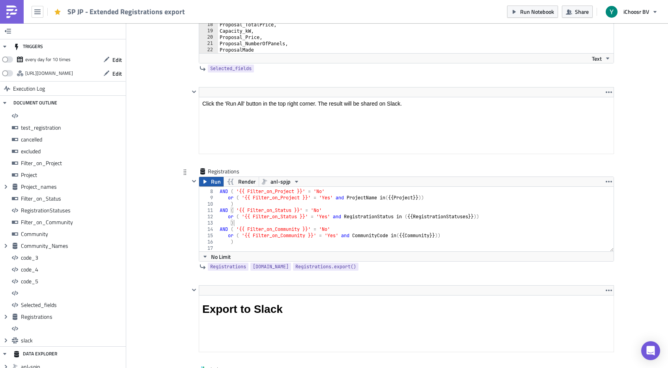
click at [210, 178] on button "Run" at bounding box center [211, 181] width 24 height 9
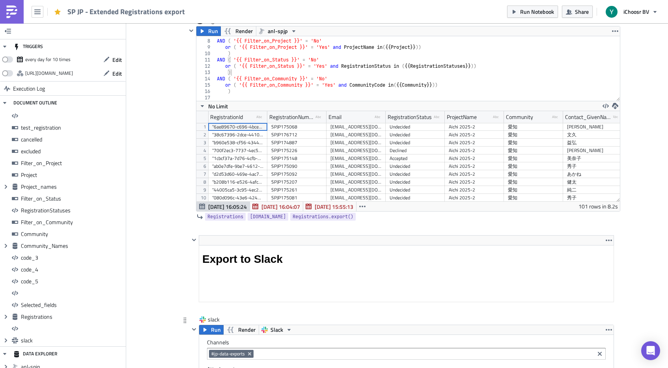
scroll to position [6615, 0]
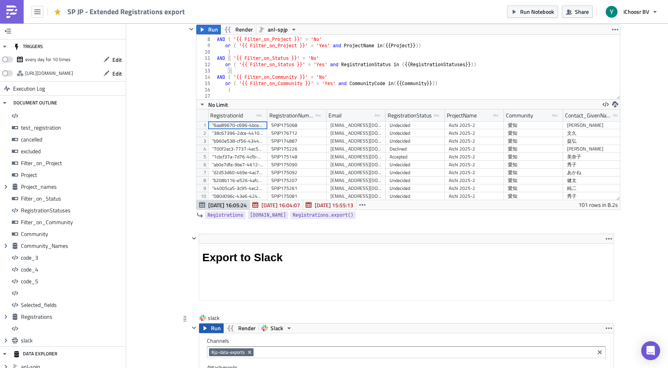
click at [213, 329] on span "Run" at bounding box center [216, 328] width 10 height 9
